Goal: Transaction & Acquisition: Obtain resource

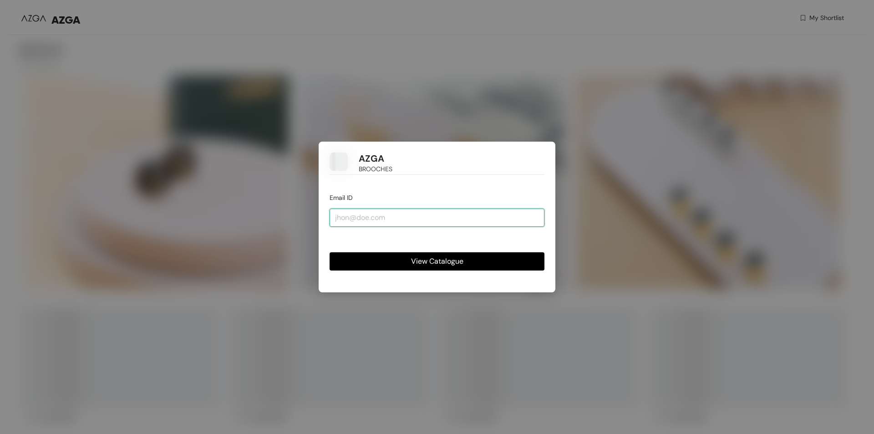
click at [396, 219] on input "email" at bounding box center [437, 217] width 215 height 18
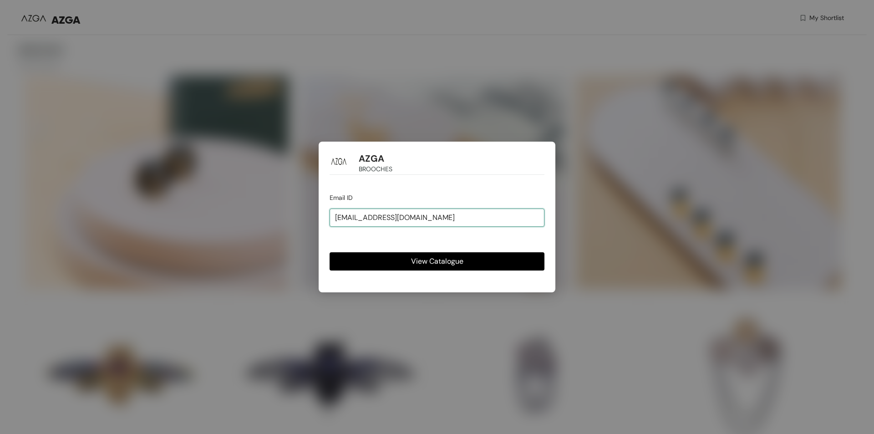
type input "[EMAIL_ADDRESS][DOMAIN_NAME]"
click at [330, 252] on button "View Catalogue" at bounding box center [437, 261] width 215 height 18
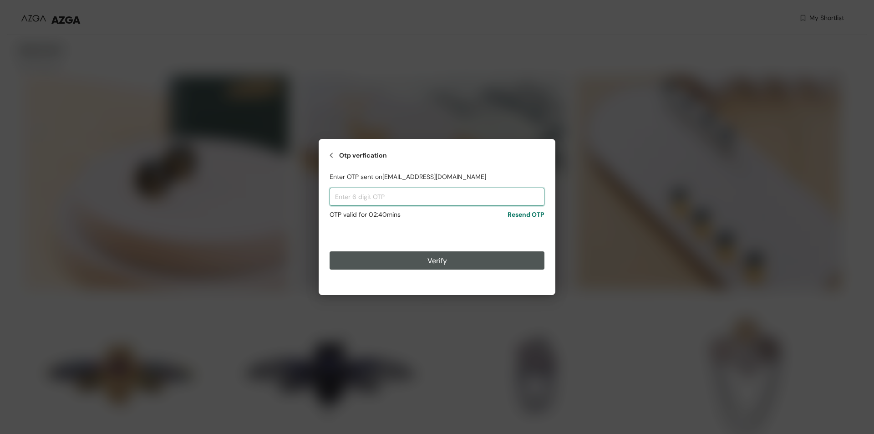
click at [386, 196] on input "text" at bounding box center [437, 197] width 215 height 18
paste input "454048"
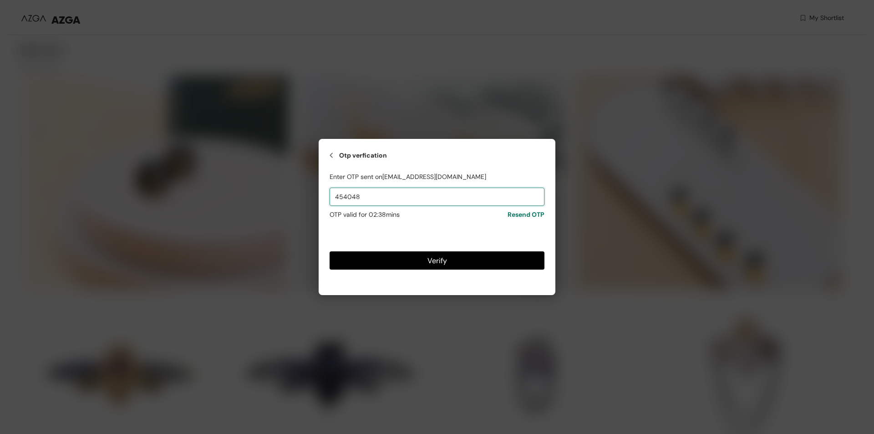
type input "454048"
click at [408, 259] on button "Verify" at bounding box center [437, 260] width 215 height 18
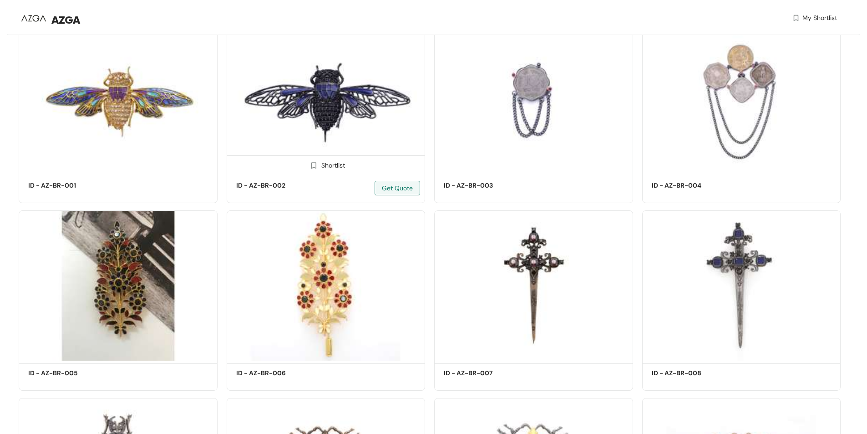
scroll to position [273, 0]
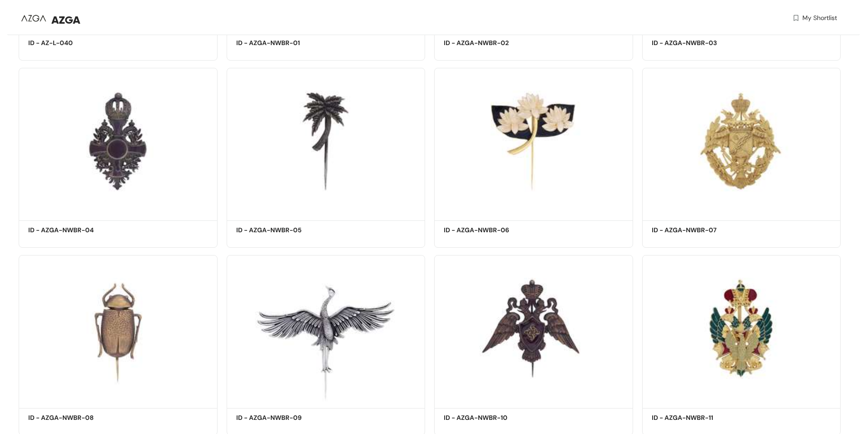
scroll to position [4101, 0]
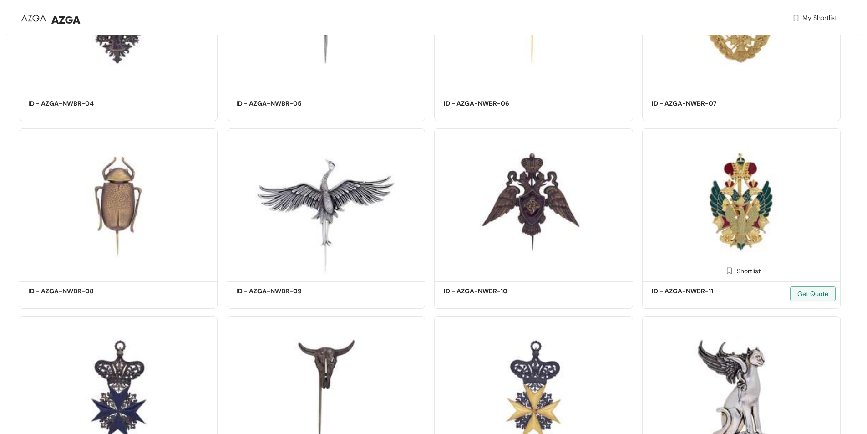
click at [750, 201] on img at bounding box center [741, 203] width 199 height 150
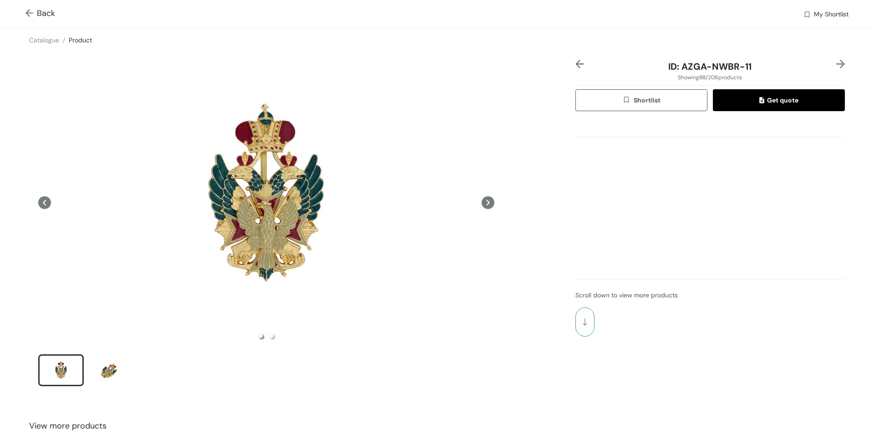
click at [583, 324] on button "button" at bounding box center [584, 321] width 19 height 29
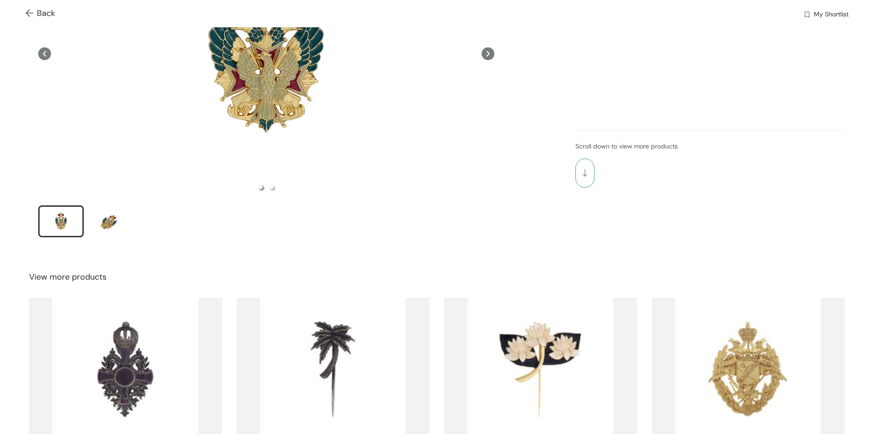
scroll to position [255, 0]
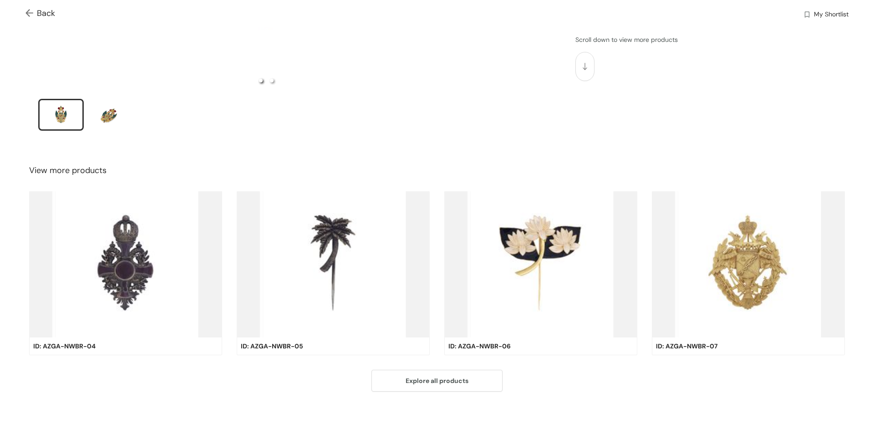
click at [737, 281] on img at bounding box center [748, 264] width 193 height 146
